Goal: Information Seeking & Learning: Learn about a topic

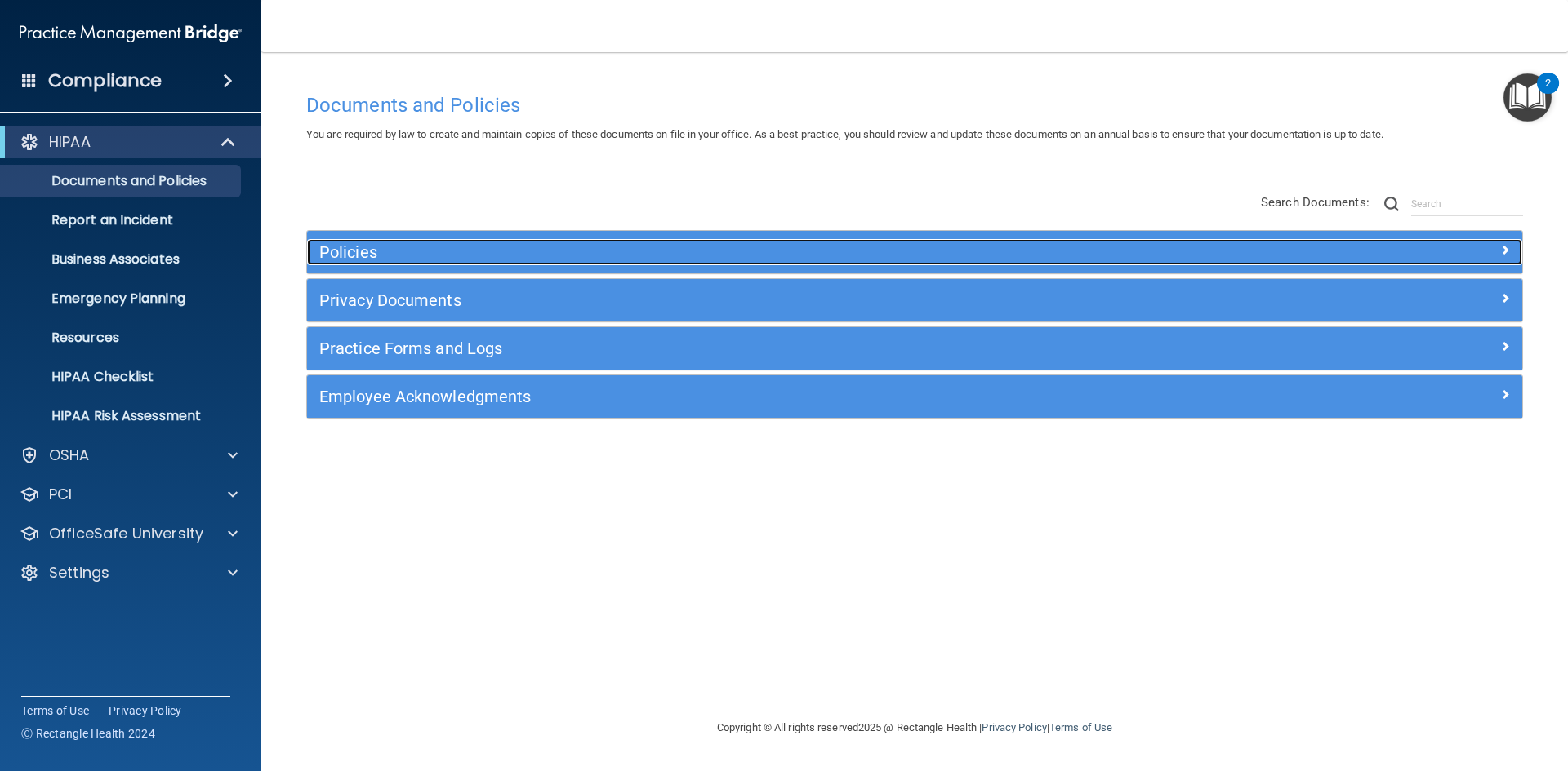
click at [371, 259] on h5 "Policies" at bounding box center [762, 251] width 886 height 18
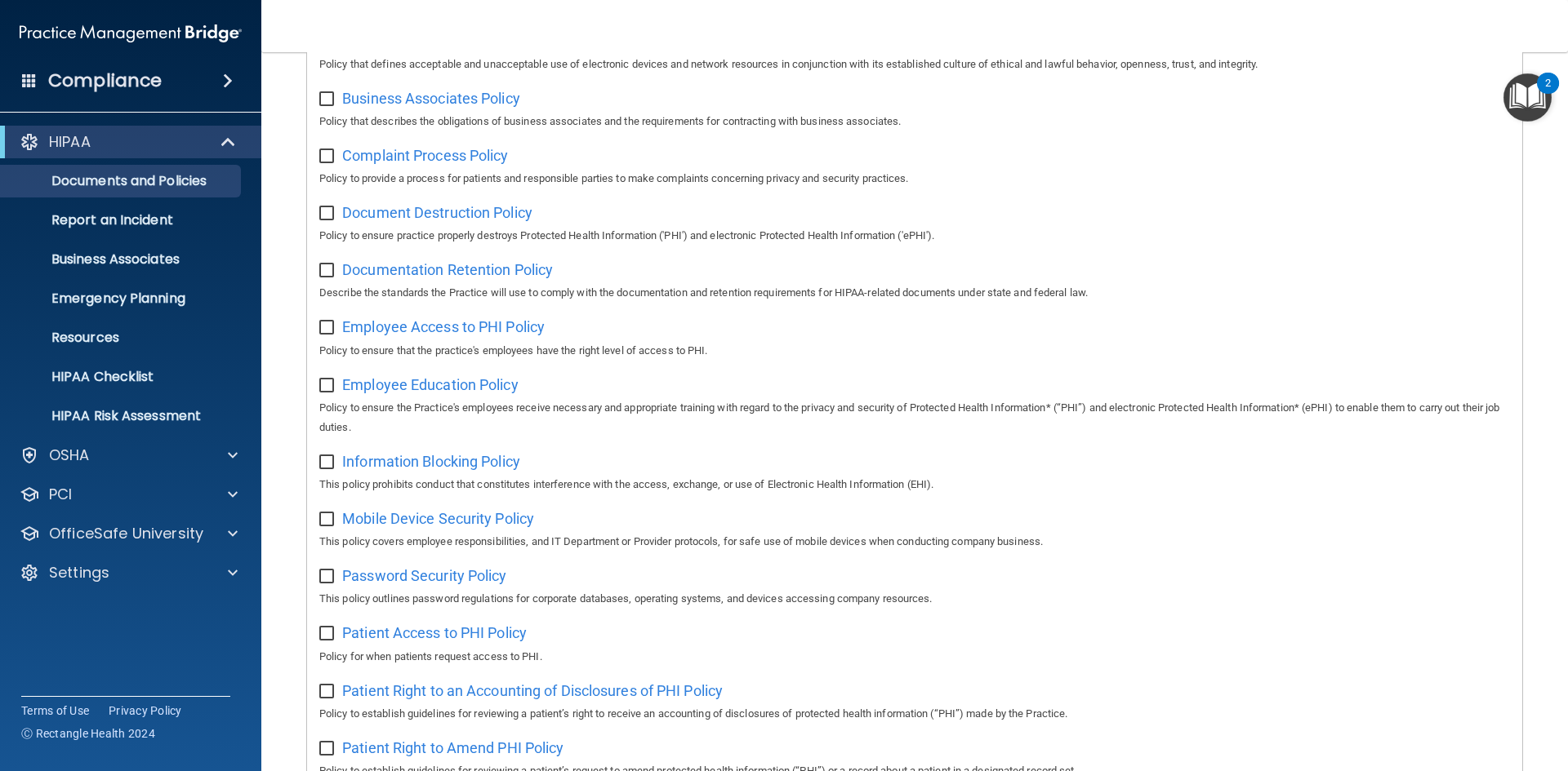
scroll to position [243, 0]
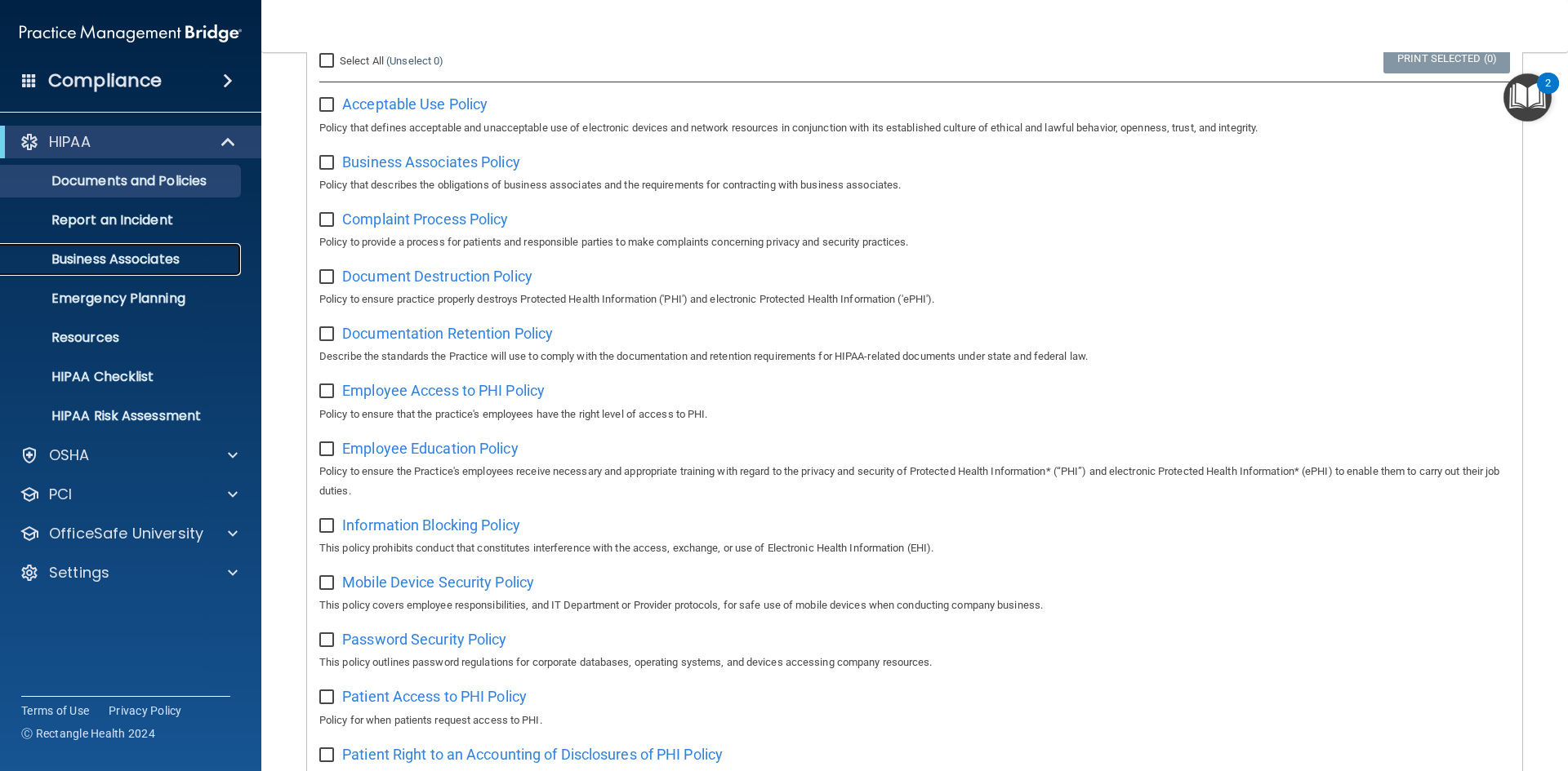
click at [133, 261] on p "Business Associates" at bounding box center [121, 259] width 223 height 17
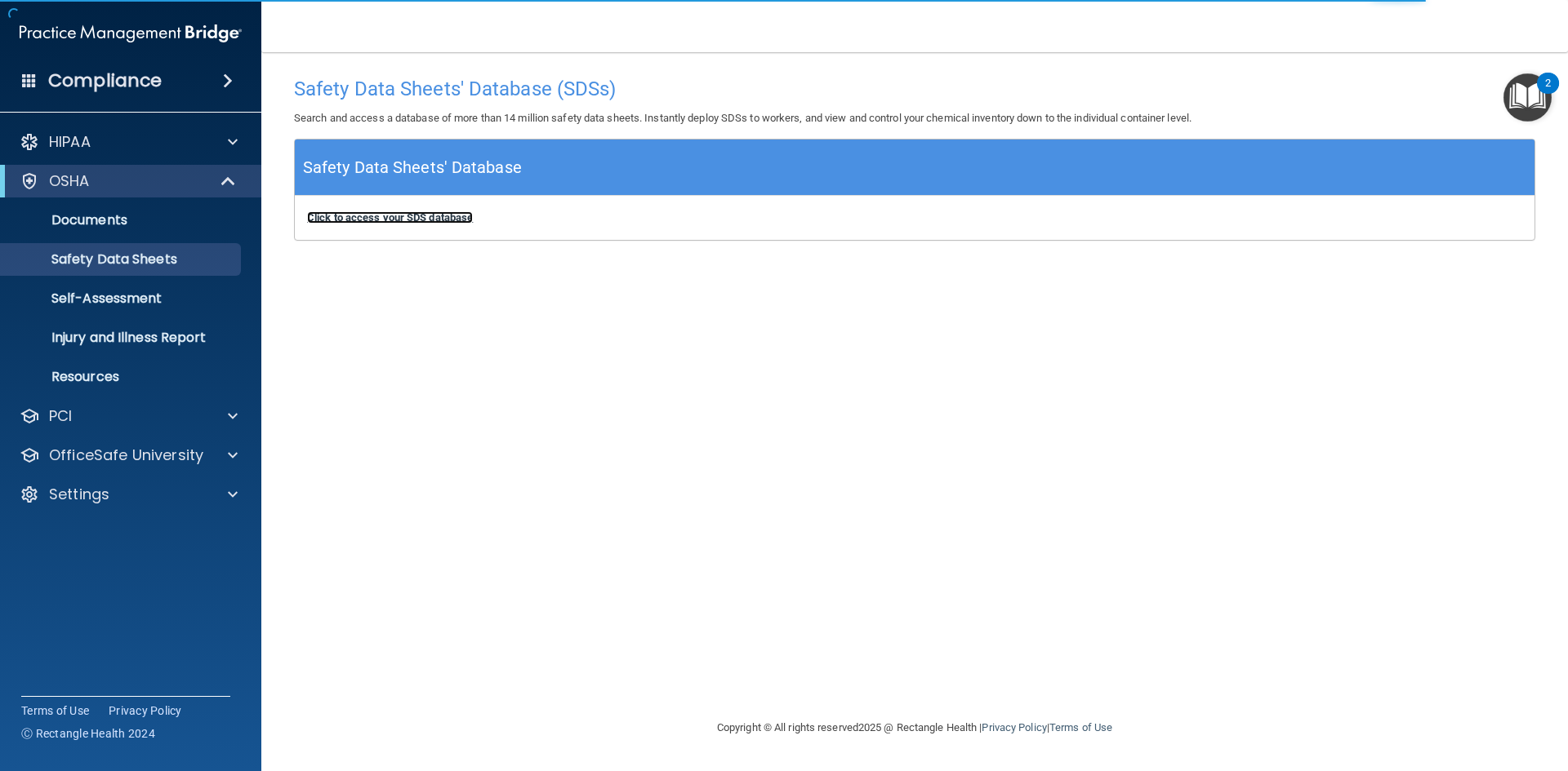
click at [373, 215] on b "Click to access your SDS database" at bounding box center [389, 217] width 166 height 12
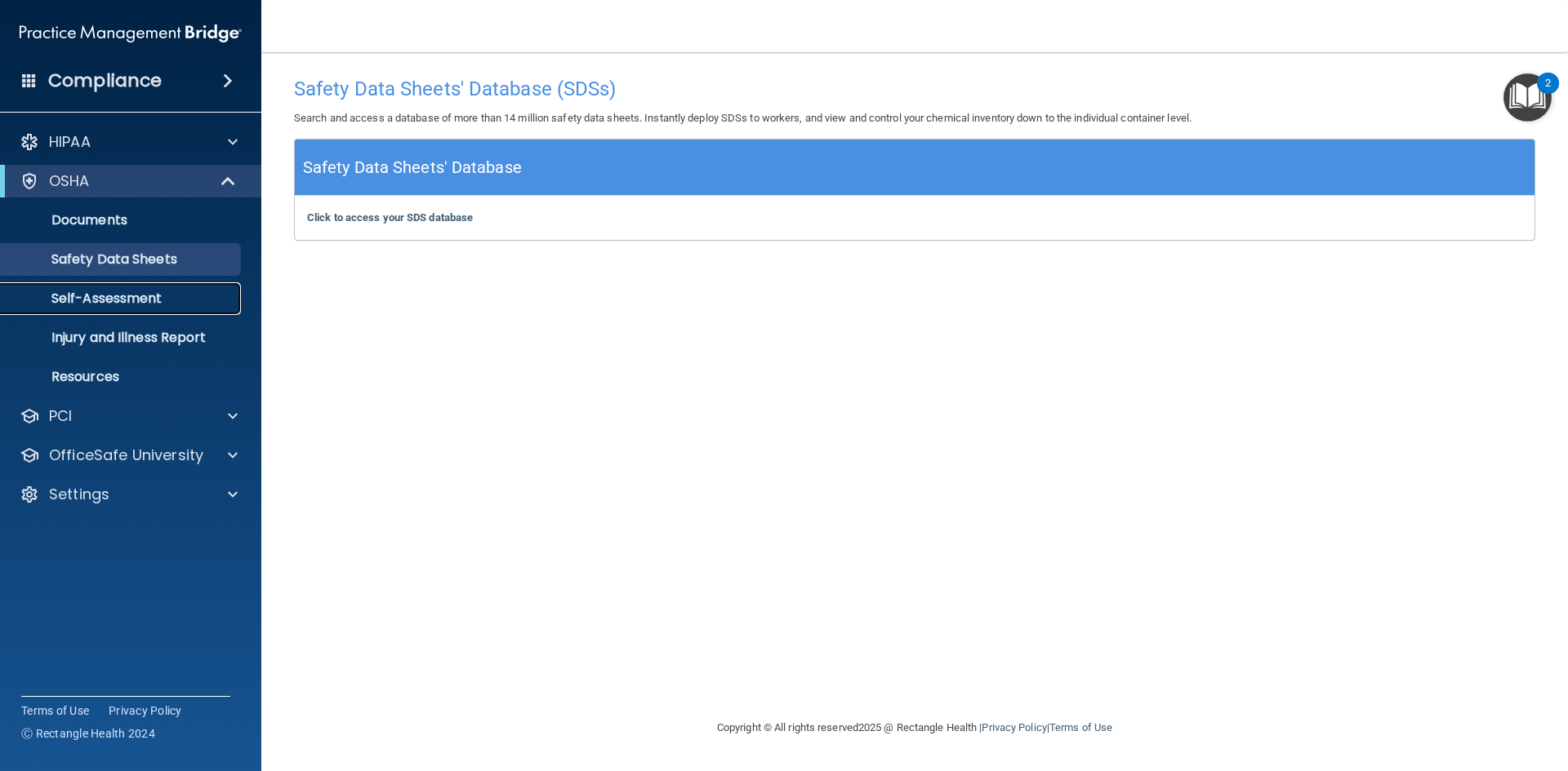
click at [113, 302] on p "Self-Assessment" at bounding box center [121, 298] width 223 height 17
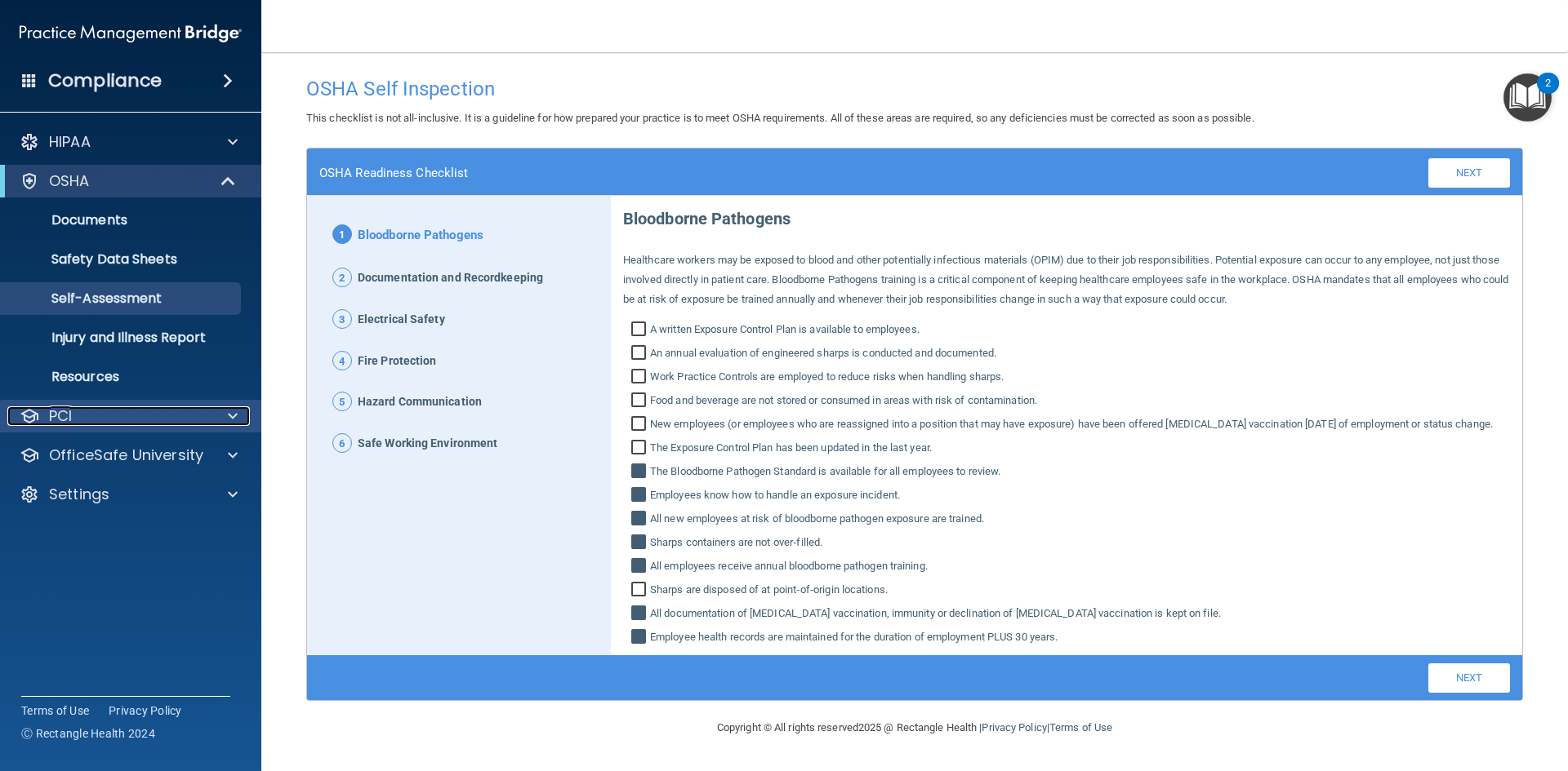
click at [151, 413] on div "PCI" at bounding box center [108, 416] width 202 height 19
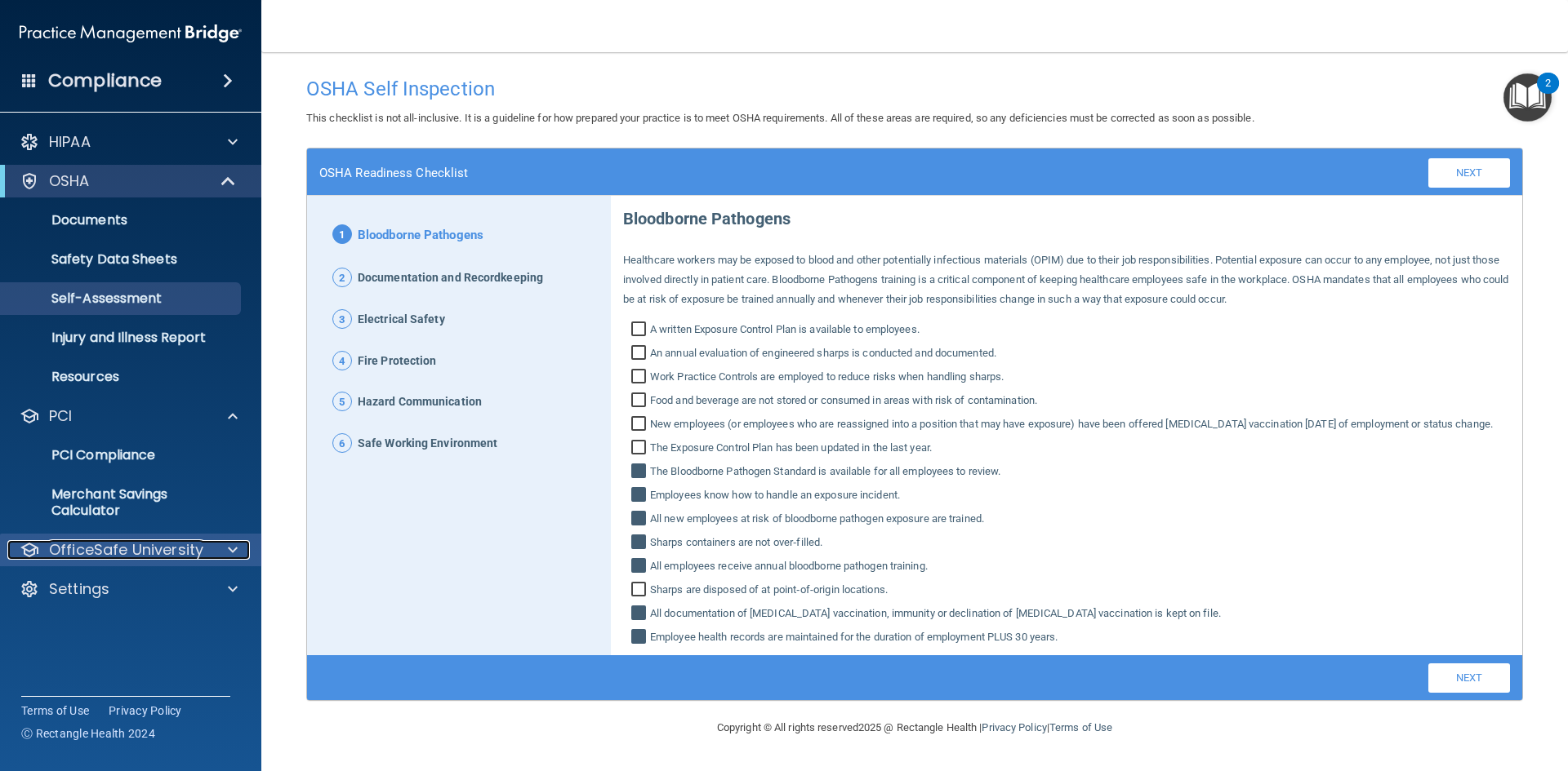
click at [112, 550] on p "OfficeSafe University" at bounding box center [126, 550] width 154 height 19
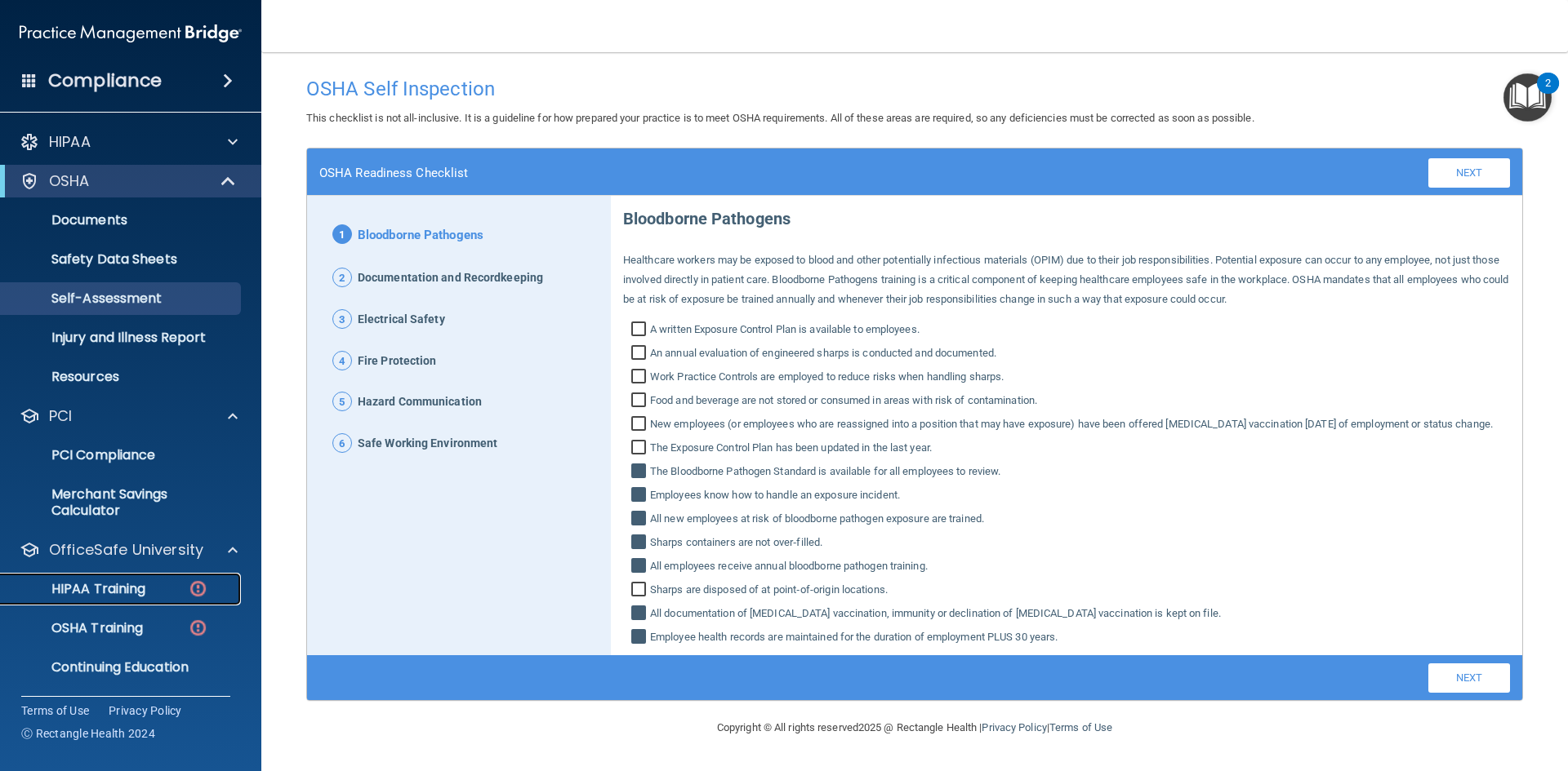
click at [108, 594] on p "HIPAA Training" at bounding box center [77, 589] width 134 height 17
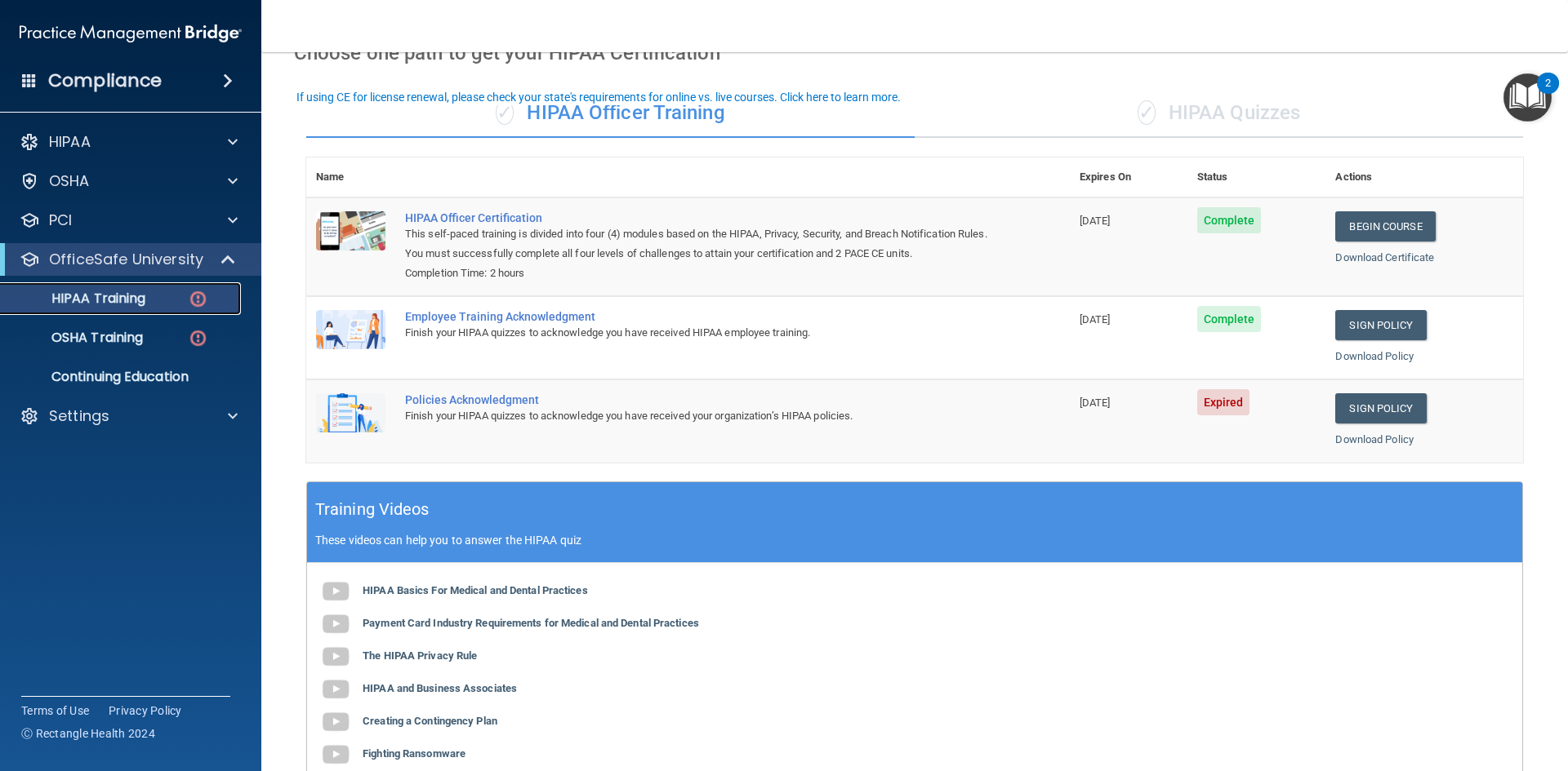
scroll to position [70, 0]
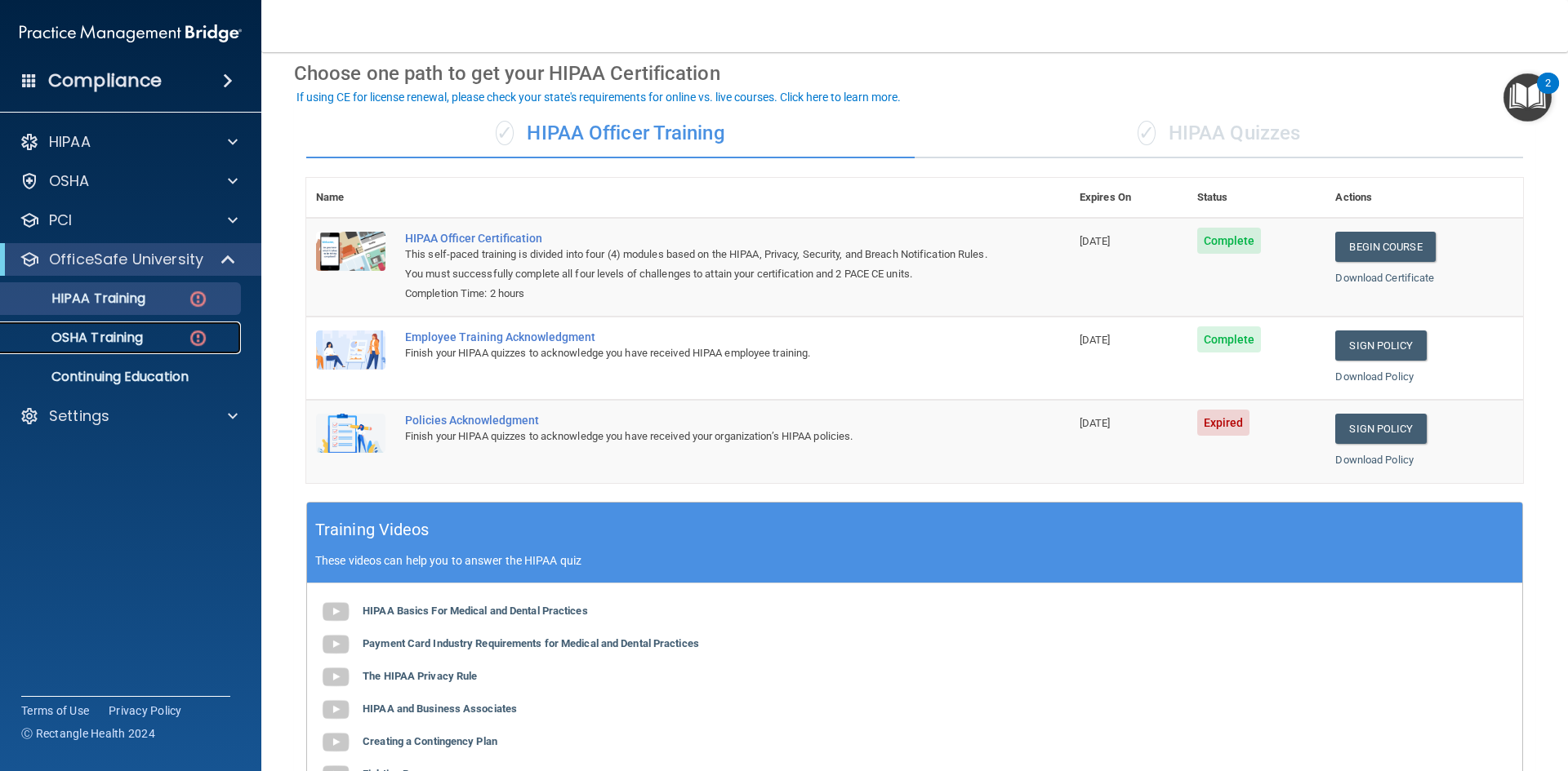
click at [99, 348] on link "OSHA Training" at bounding box center [111, 337] width 257 height 32
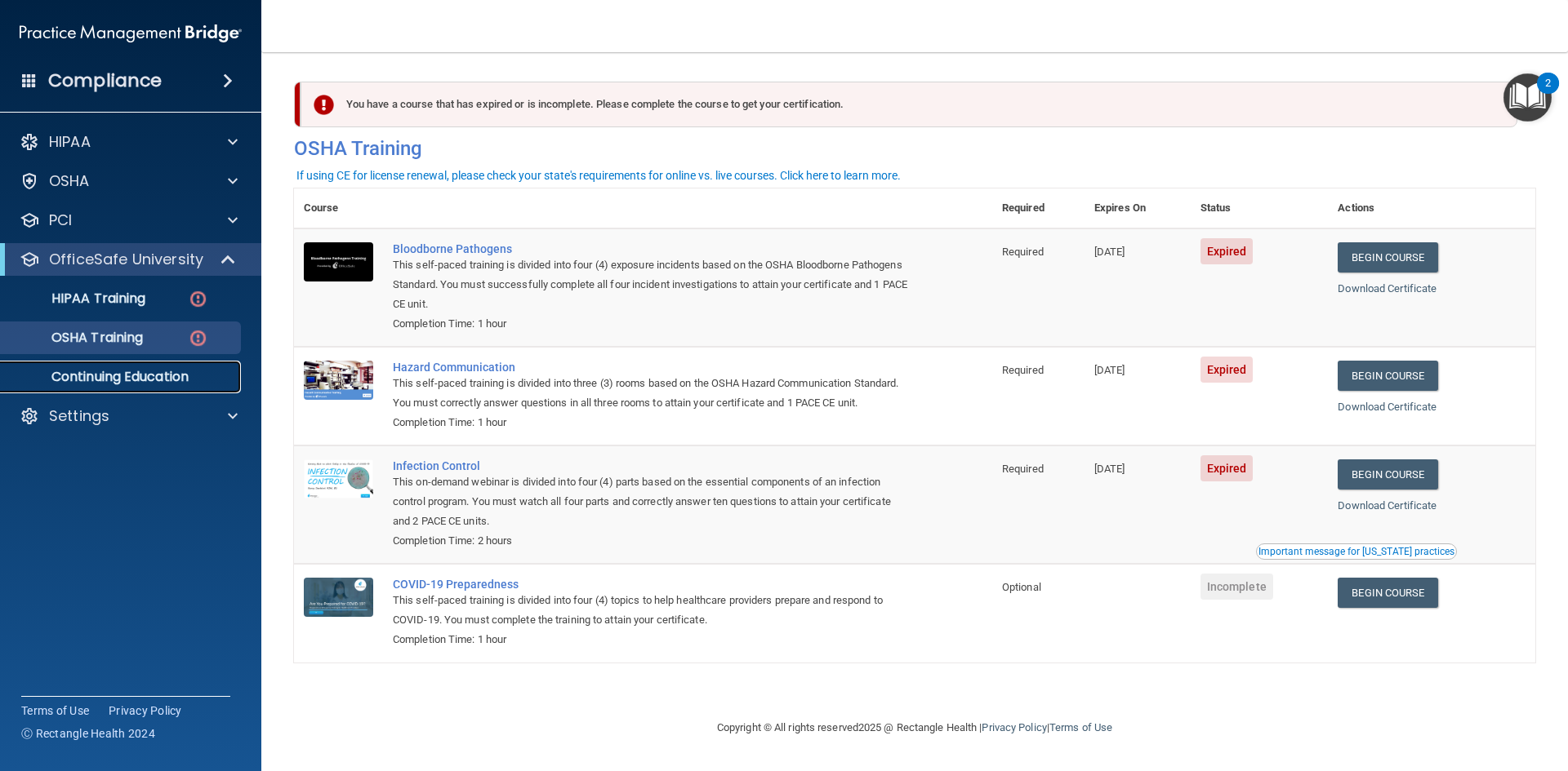
click at [99, 373] on p "Continuing Education" at bounding box center [121, 377] width 223 height 17
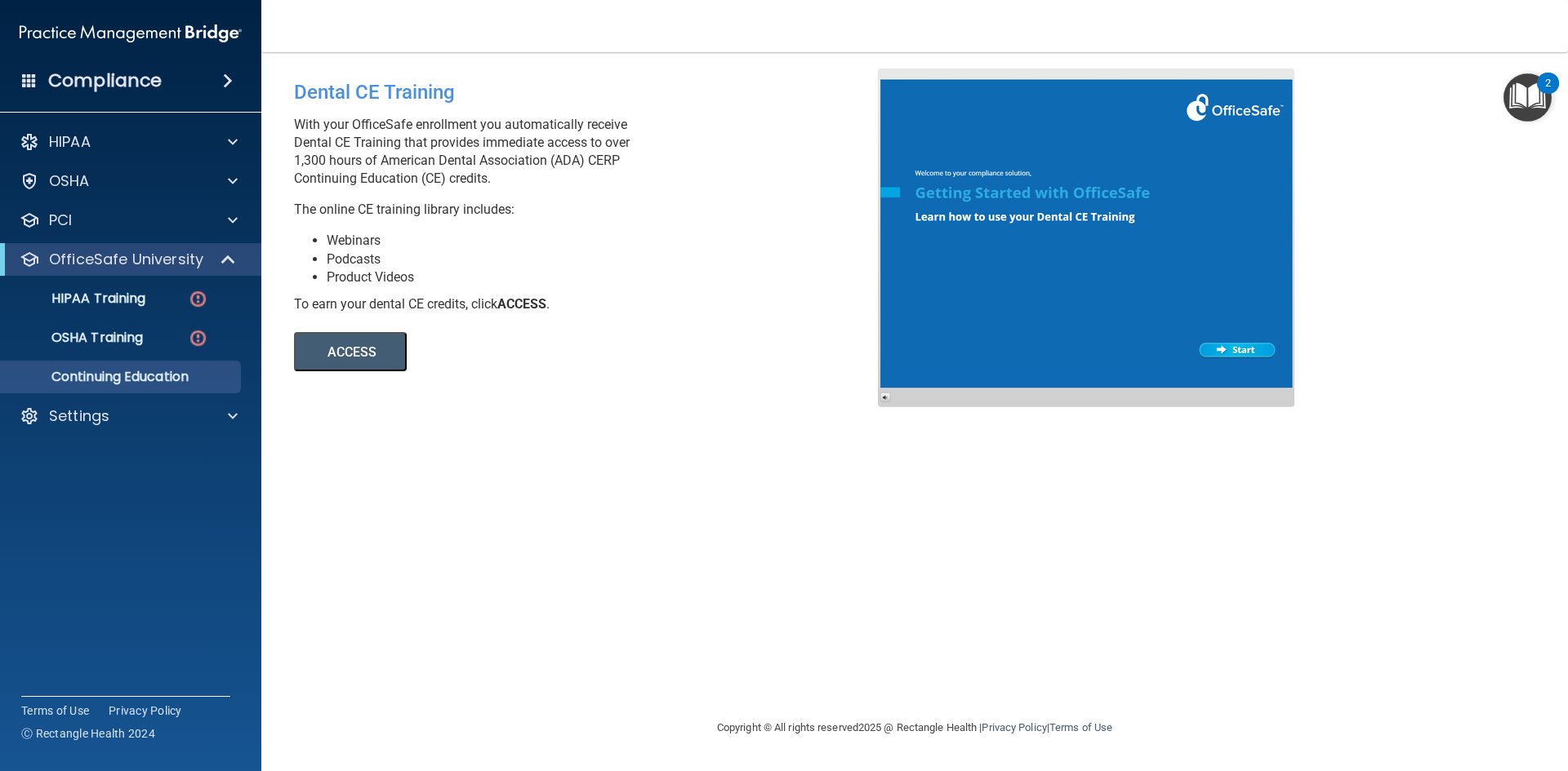
click at [339, 361] on button "ACCESS" at bounding box center [351, 351] width 113 height 39
click at [206, 155] on div "HIPAA" at bounding box center [131, 142] width 262 height 32
